Goal: Task Accomplishment & Management: Manage account settings

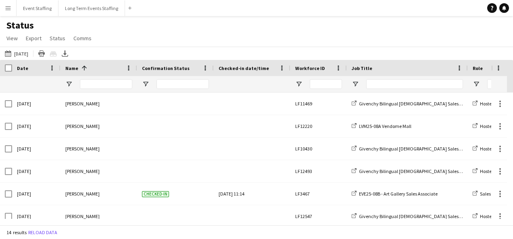
scroll to position [79, 0]
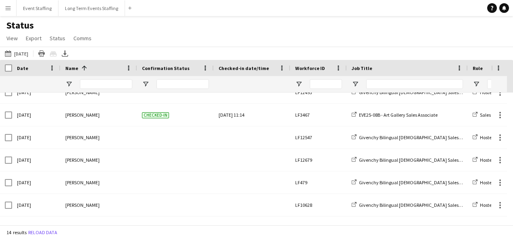
click at [176, 31] on div "Status View Views Default view New view Update view Delete view Edit name Custo…" at bounding box center [256, 32] width 513 height 27
click at [26, 6] on button "Event Staffing Close" at bounding box center [38, 8] width 42 height 16
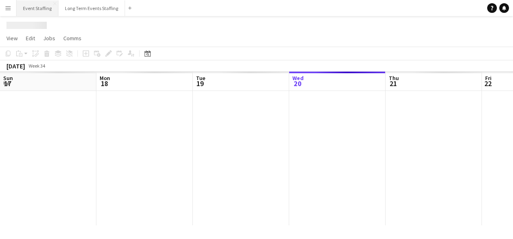
scroll to position [0, 193]
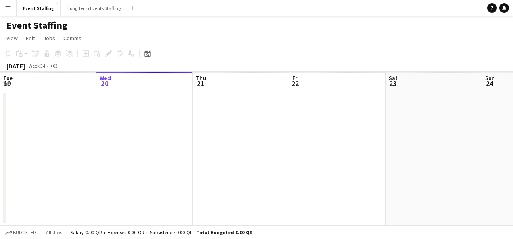
click at [9, 8] on app-icon "Menu" at bounding box center [8, 8] width 6 height 6
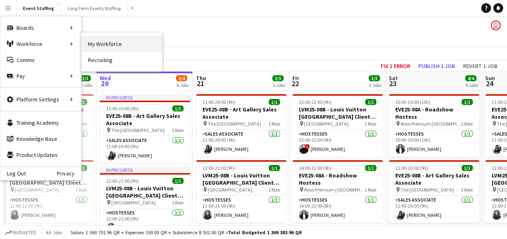
click at [81, 41] on link "My Workforce" at bounding box center [121, 44] width 81 height 16
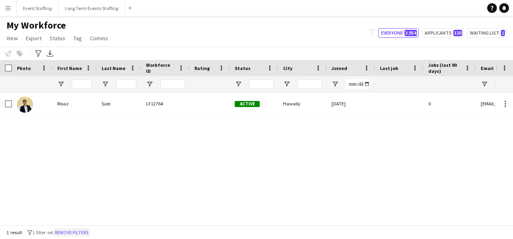
click at [88, 234] on button "Remove filters" at bounding box center [71, 233] width 37 height 9
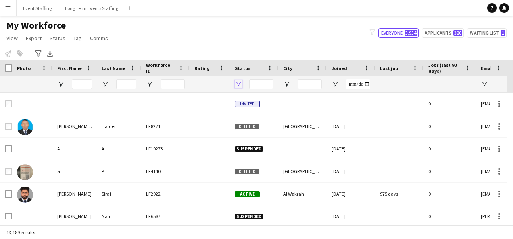
click at [238, 85] on span "Open Filter Menu" at bounding box center [238, 84] width 7 height 7
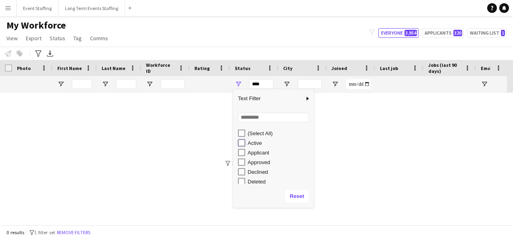
type input "**********"
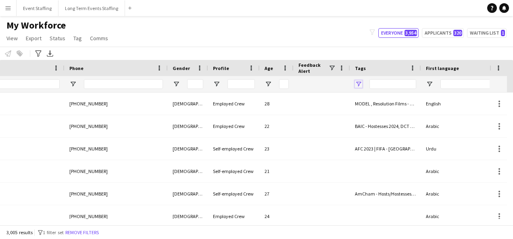
click at [359, 85] on span "Open Filter Menu" at bounding box center [358, 84] width 7 height 7
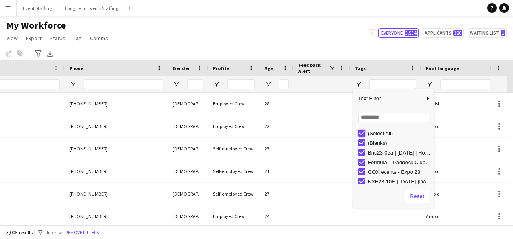
type input "***"
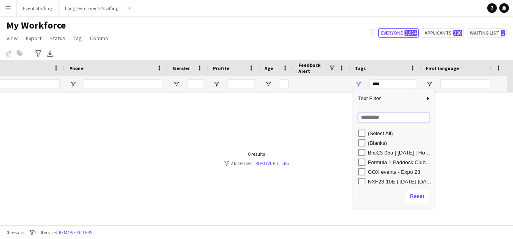
click at [375, 118] on input "Search filter values" at bounding box center [393, 118] width 71 height 10
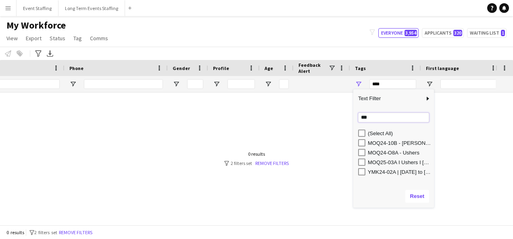
type input "***"
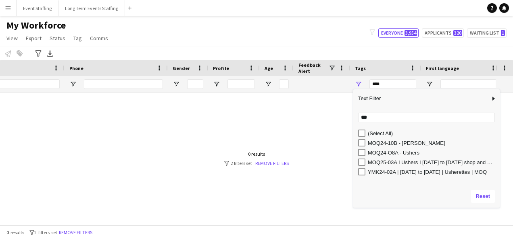
drag, startPoint x: 433, startPoint y: 134, endPoint x: 499, endPoint y: 131, distance: 66.2
click at [499, 131] on div "Column Filter" at bounding box center [498, 149] width 2 height 114
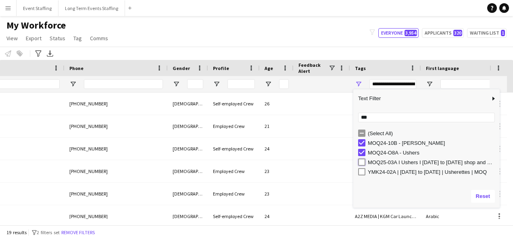
type input "**********"
click at [228, 48] on div "Notify workforce Add to tag Select at least one crew to tag him or her. Advance…" at bounding box center [256, 53] width 513 height 13
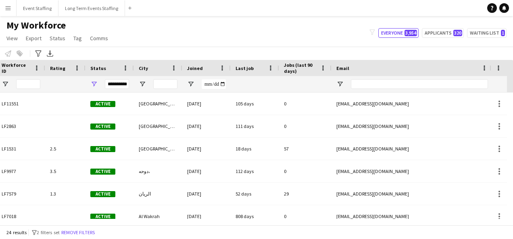
scroll to position [0, 68]
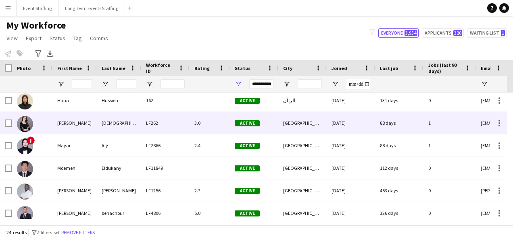
click at [152, 124] on div "LF262" at bounding box center [165, 123] width 48 height 22
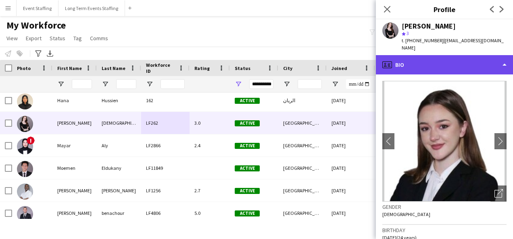
click at [447, 62] on div "profile Bio" at bounding box center [444, 64] width 137 height 19
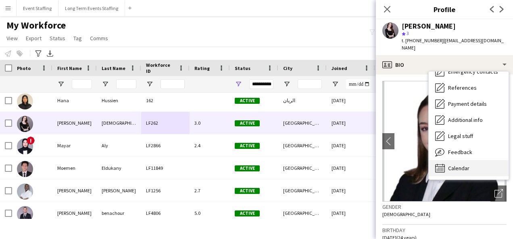
click at [474, 160] on div "Calendar Calendar" at bounding box center [468, 168] width 80 height 16
